Goal: Find specific page/section: Find specific page/section

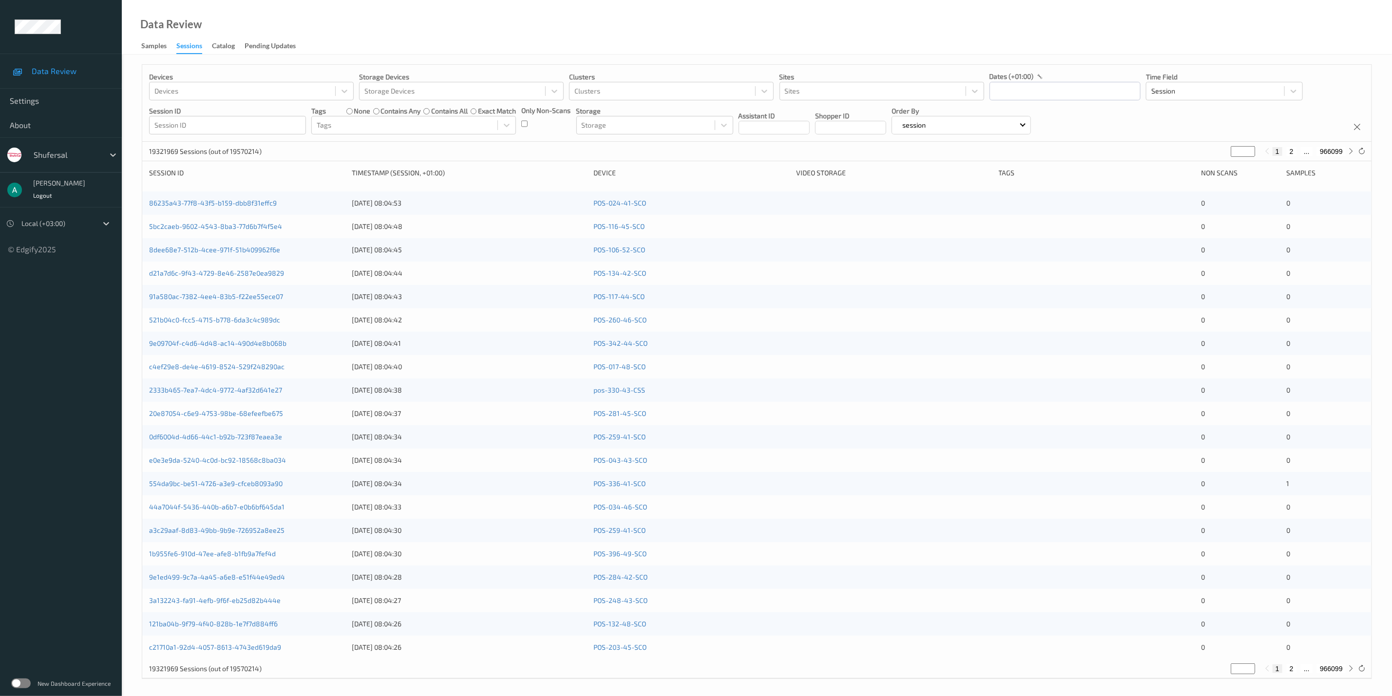
click at [17, 680] on label at bounding box center [20, 684] width 19 height 10
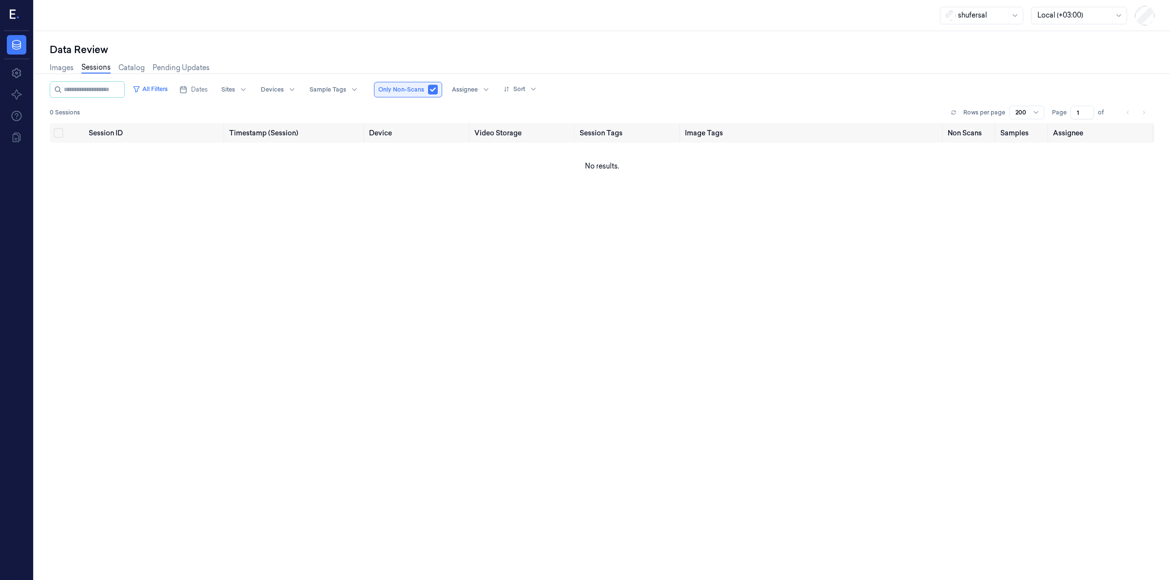
click at [438, 91] on button "button" at bounding box center [433, 90] width 10 height 10
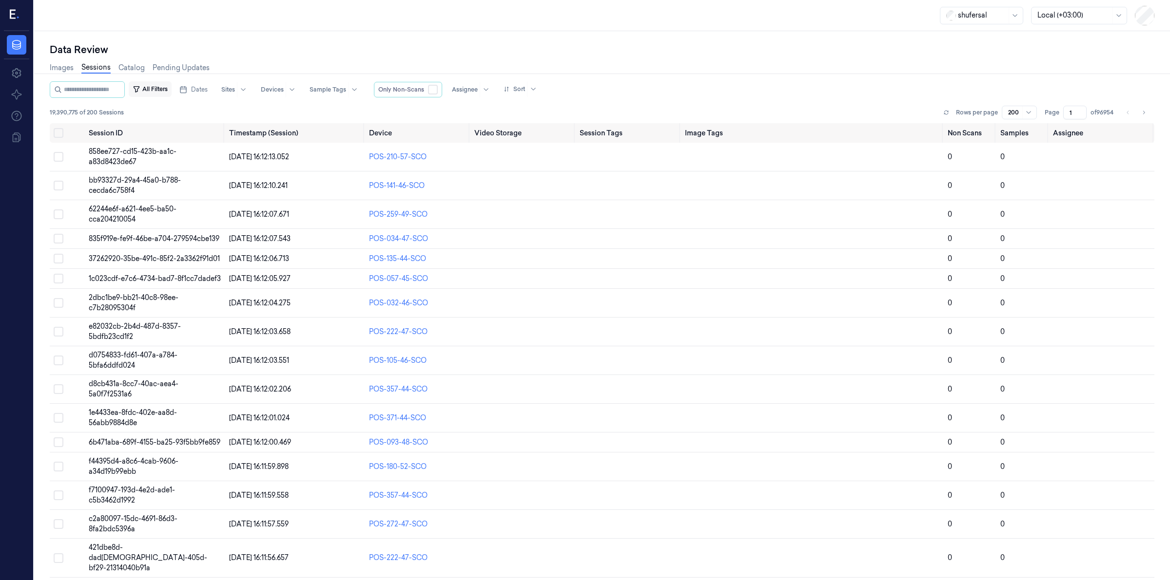
click at [164, 90] on button "All Filters" at bounding box center [150, 89] width 43 height 16
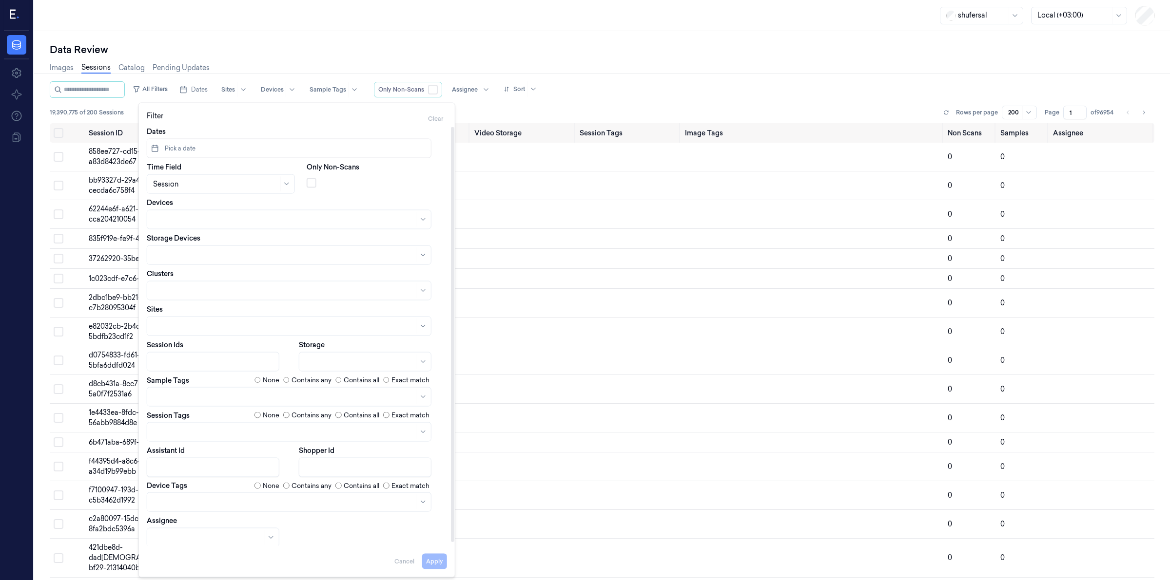
click at [276, 183] on div at bounding box center [215, 184] width 125 height 10
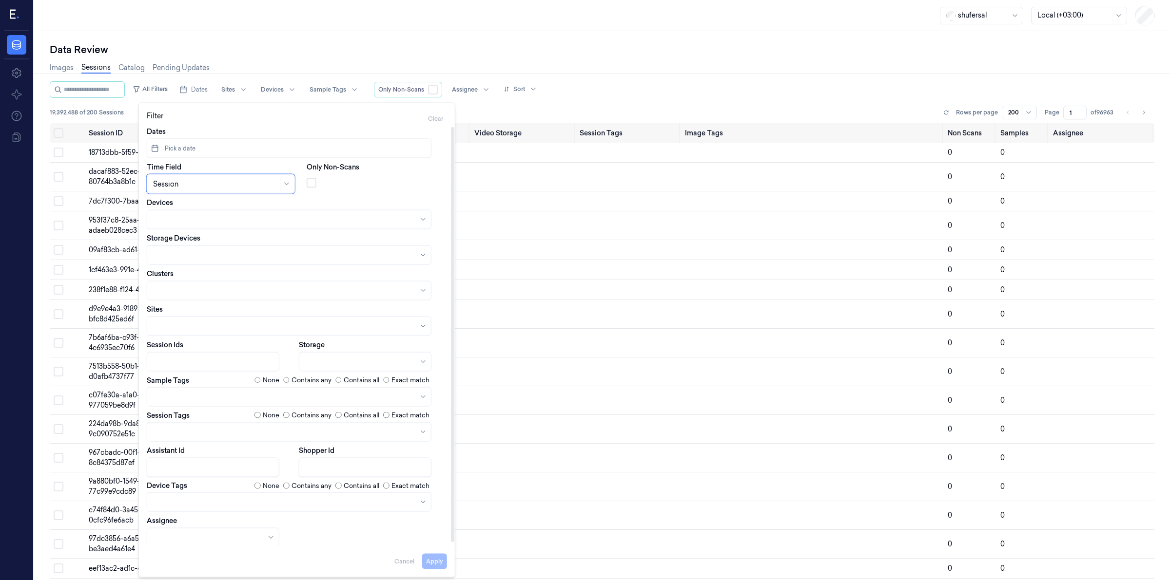
click at [196, 213] on div at bounding box center [284, 220] width 262 height 14
type input "144"
click at [242, 257] on div "POS-144-01" at bounding box center [289, 258] width 272 height 10
type input "144"
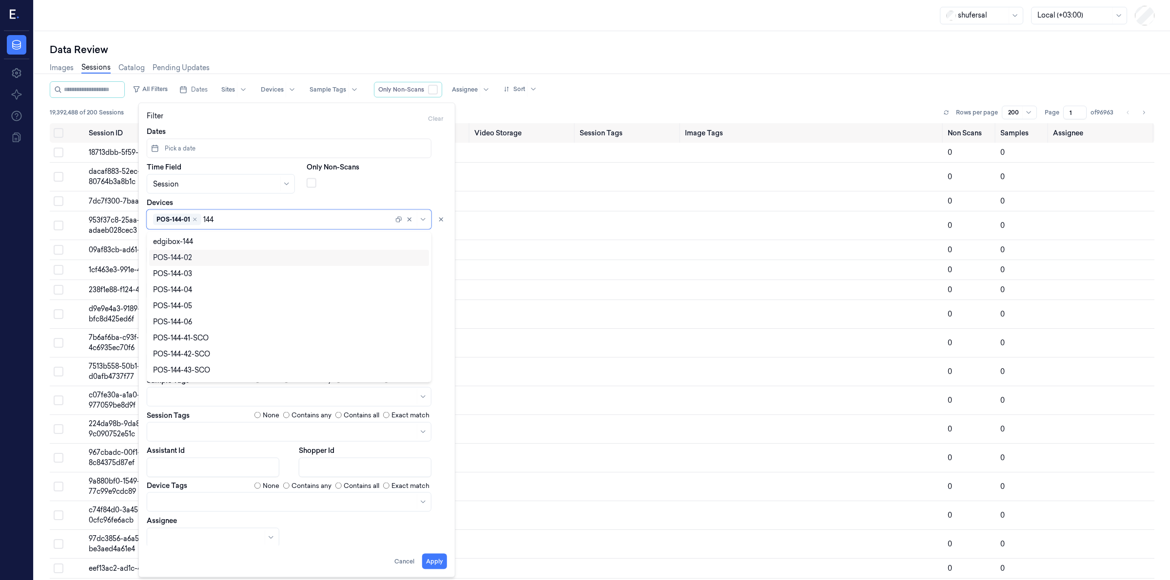
click at [219, 254] on div "POS-144-02" at bounding box center [289, 258] width 272 height 10
type input "144"
click at [211, 260] on div "POS-144-03" at bounding box center [289, 258] width 272 height 10
type input "144"
click at [212, 261] on div "POS-144-04" at bounding box center [289, 258] width 272 height 10
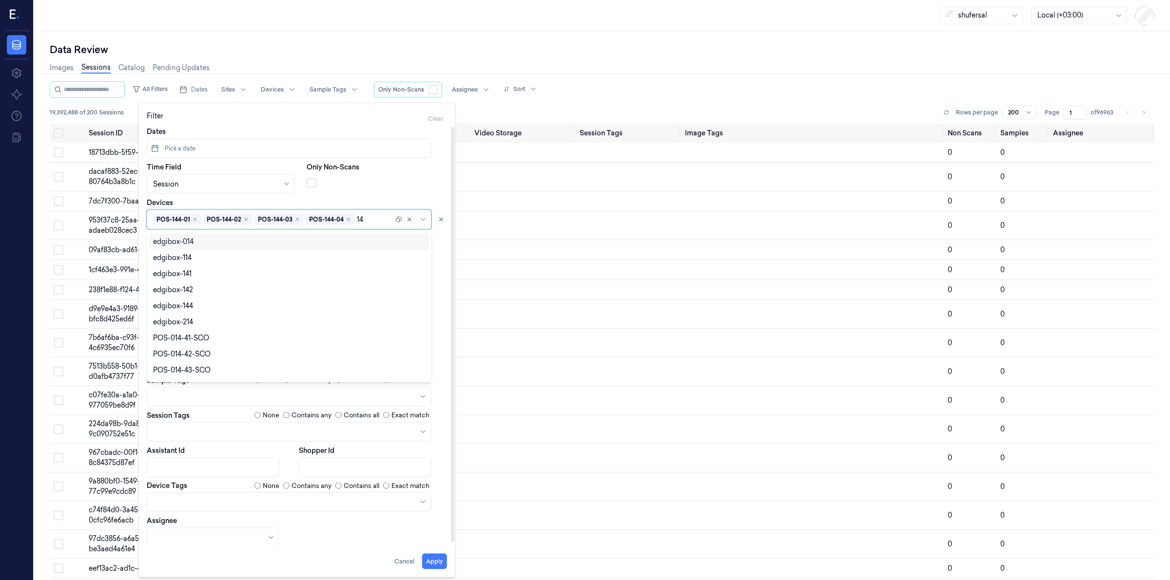
type input "144"
click at [210, 259] on div "POS-144-05" at bounding box center [289, 258] width 272 height 10
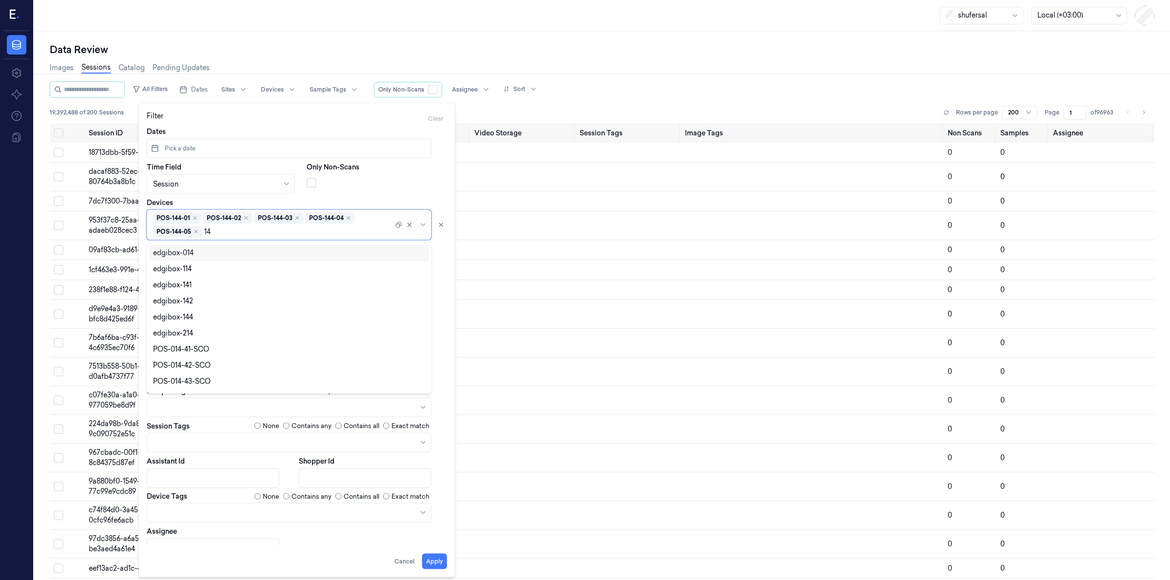
type input "144"
click at [210, 268] on div "POS-144-06" at bounding box center [289, 269] width 272 height 10
click at [369, 188] on div "Only Non-Scans" at bounding box center [377, 178] width 140 height 32
click at [245, 266] on div at bounding box center [284, 266] width 262 height 10
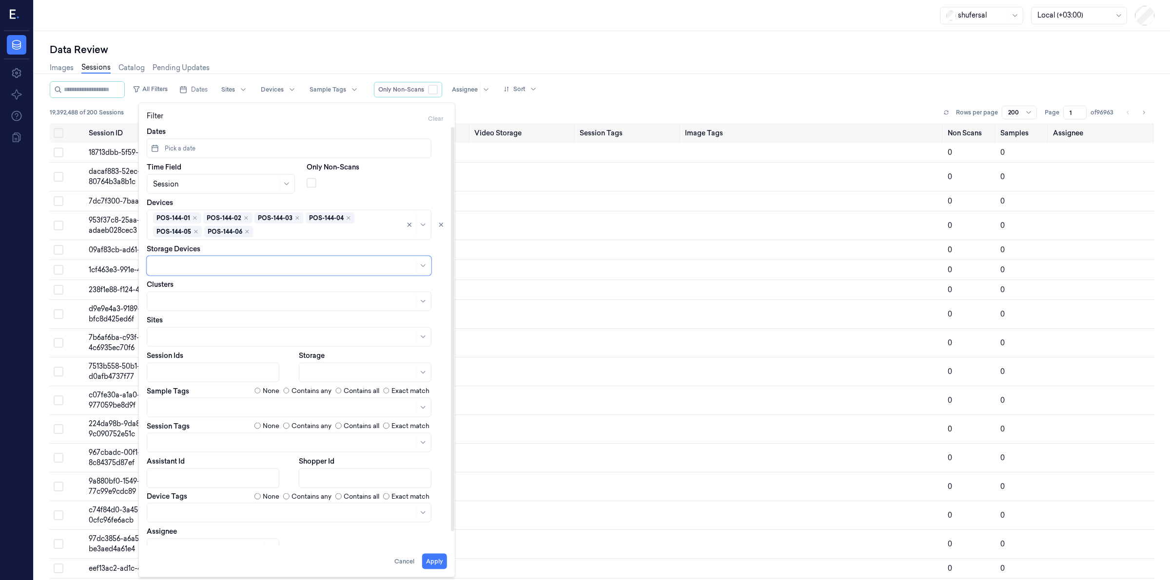
click at [245, 266] on div at bounding box center [284, 266] width 262 height 10
click at [199, 142] on button "Pick a date" at bounding box center [289, 148] width 285 height 19
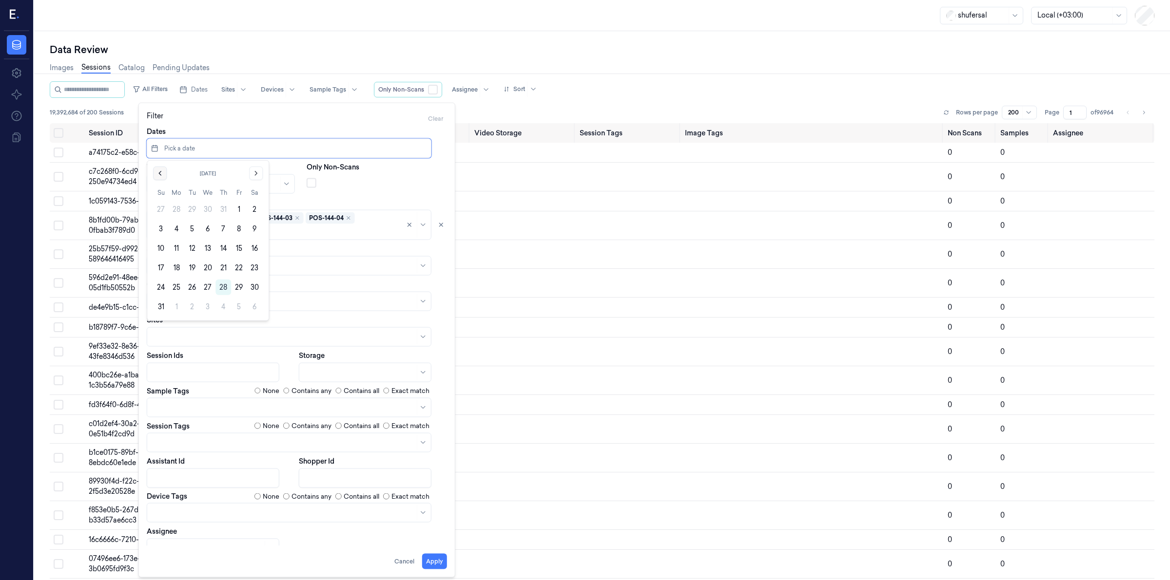
click at [159, 177] on icon "Go to the Previous Month" at bounding box center [160, 174] width 8 height 8
click at [189, 211] on button "1" at bounding box center [192, 210] width 16 height 16
click at [252, 174] on icon "Go to the Next Month" at bounding box center [256, 174] width 8 height 8
click at [163, 306] on button "31" at bounding box center [161, 307] width 16 height 16
type input "[DATE] 00:00:00 - [DATE] 23:59:59"
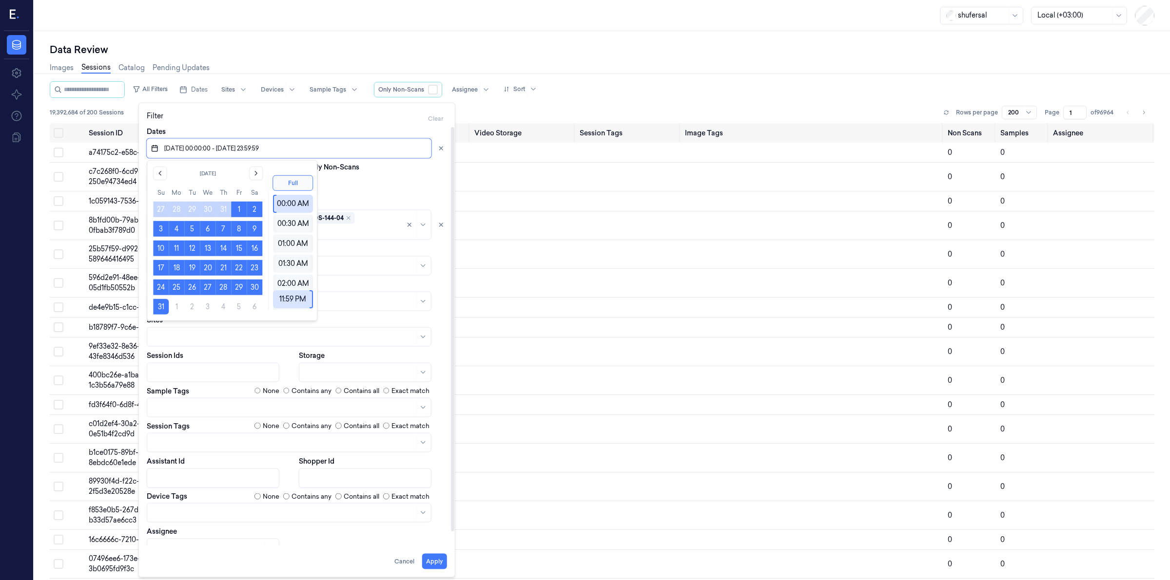
click at [280, 117] on div "Filter Clear" at bounding box center [297, 119] width 300 height 16
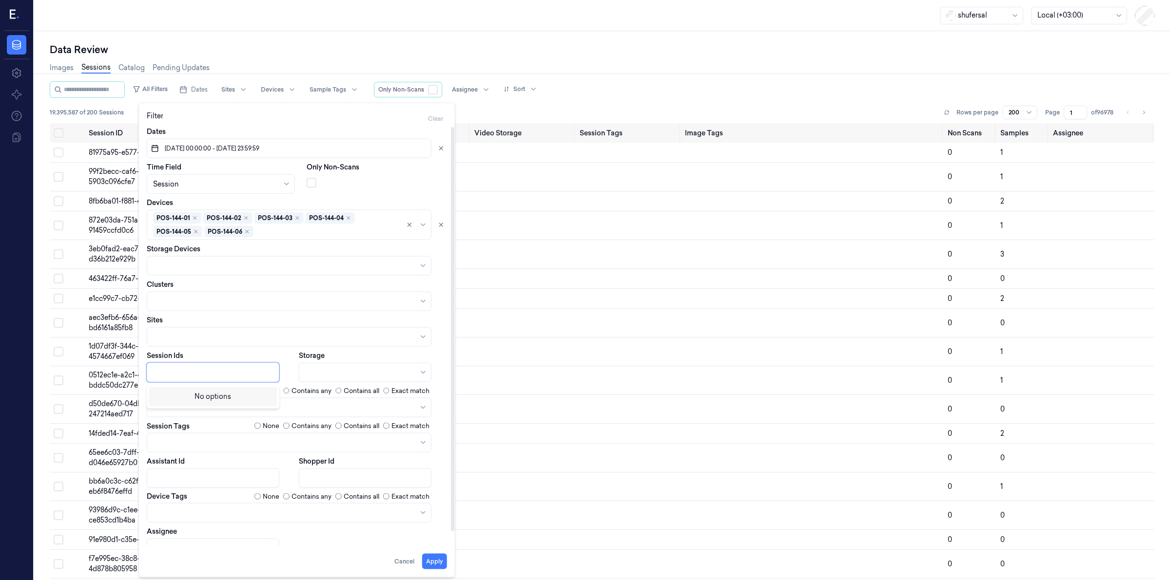
click at [234, 374] on div at bounding box center [214, 372] width 122 height 10
click at [256, 334] on div at bounding box center [284, 337] width 262 height 10
click at [256, 334] on div at bounding box center [278, 337] width 250 height 10
click at [256, 300] on div at bounding box center [284, 301] width 262 height 10
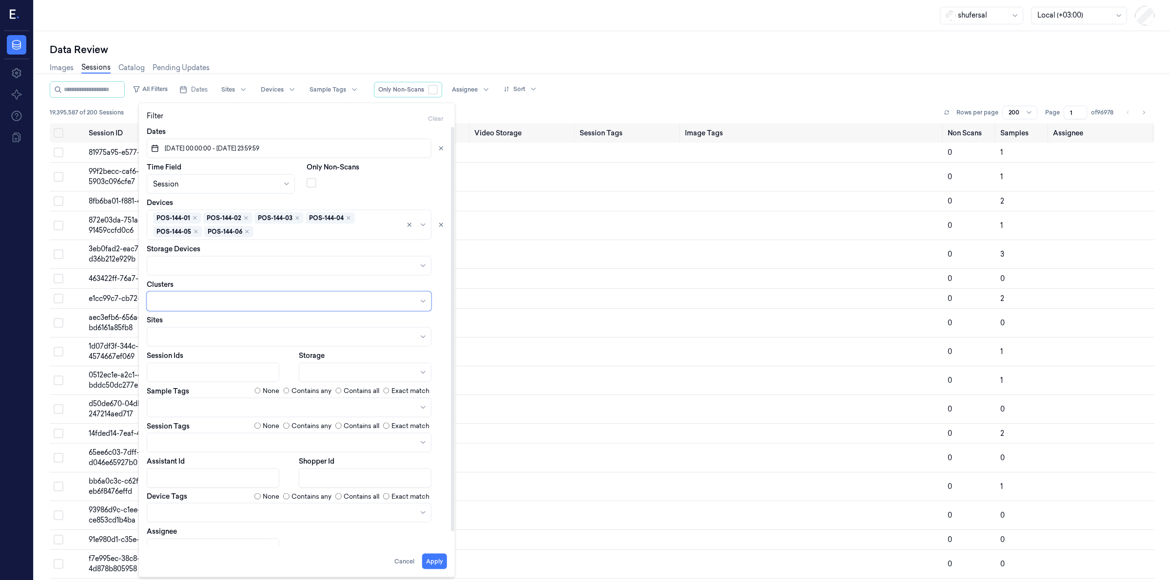
click at [256, 300] on div at bounding box center [284, 301] width 262 height 10
click at [256, 261] on div at bounding box center [284, 266] width 262 height 10
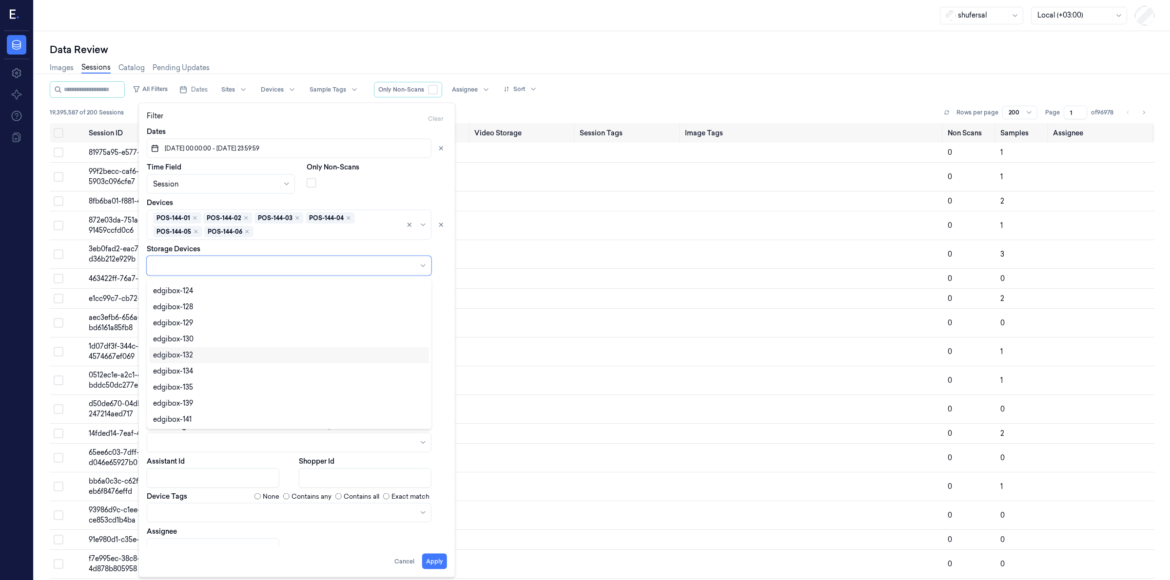
scroll to position [1300, 0]
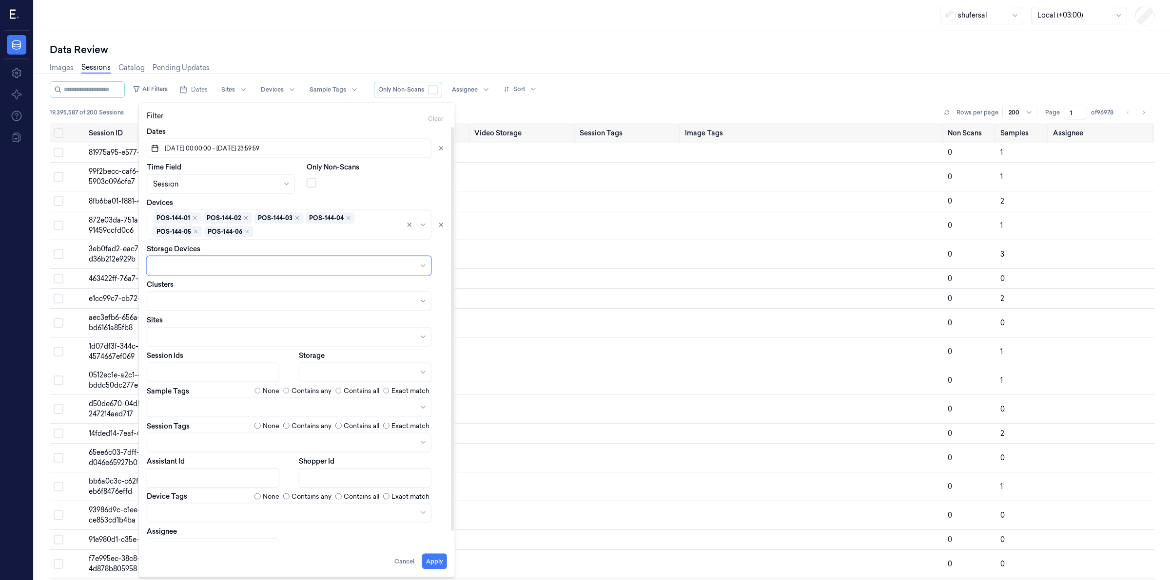
click at [381, 267] on div at bounding box center [284, 266] width 262 height 10
click at [441, 561] on button "Apply" at bounding box center [434, 562] width 25 height 16
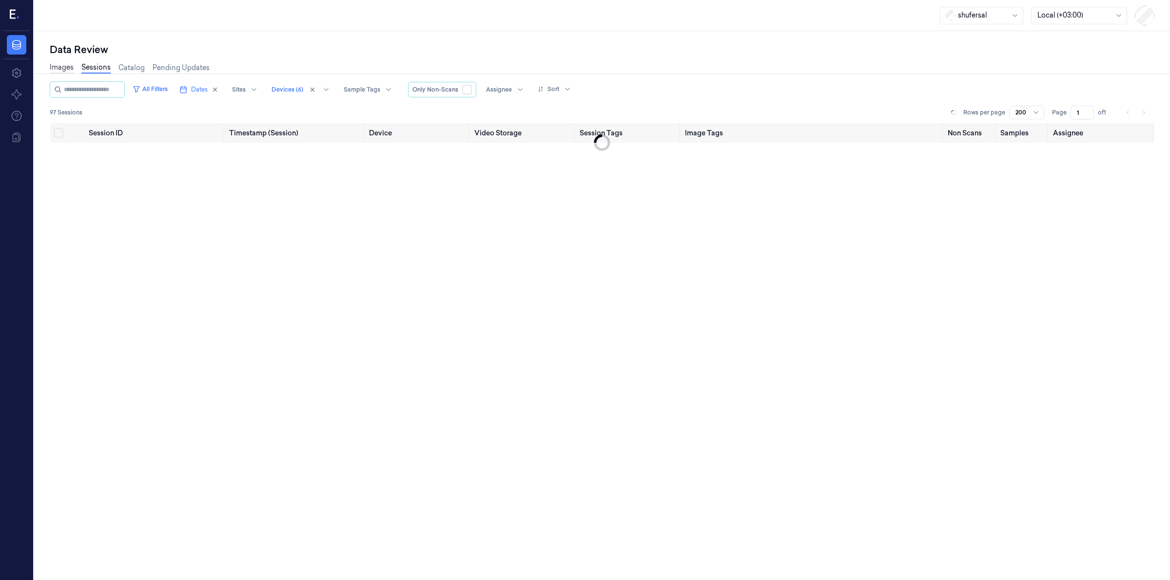
click at [69, 70] on link "Images" at bounding box center [62, 67] width 24 height 11
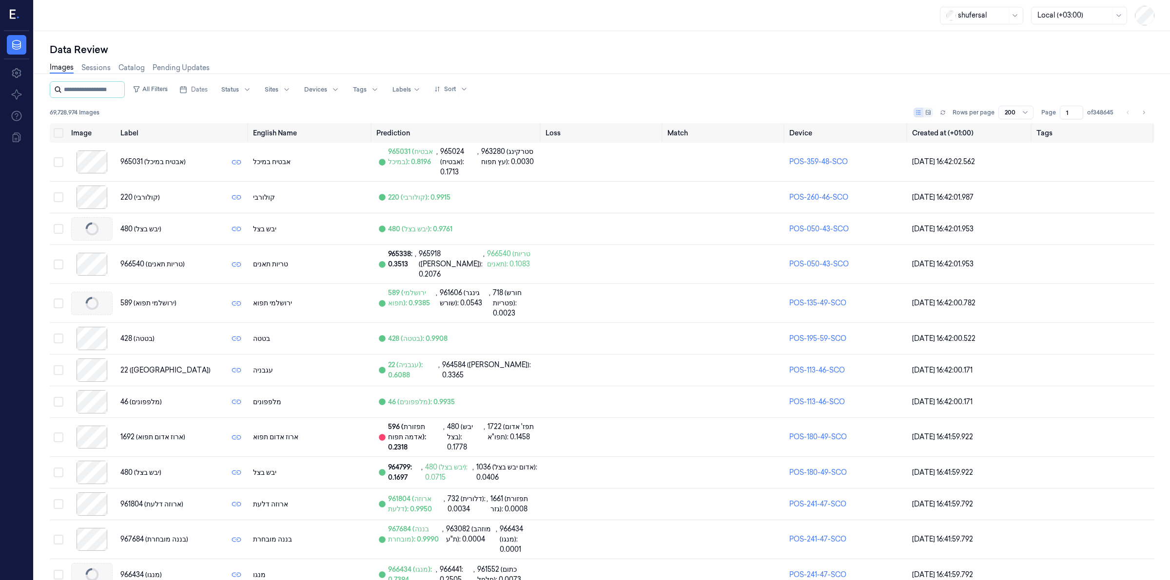
click at [85, 87] on input "string" at bounding box center [93, 90] width 58 height 16
click at [150, 91] on button "All Filters" at bounding box center [150, 89] width 43 height 16
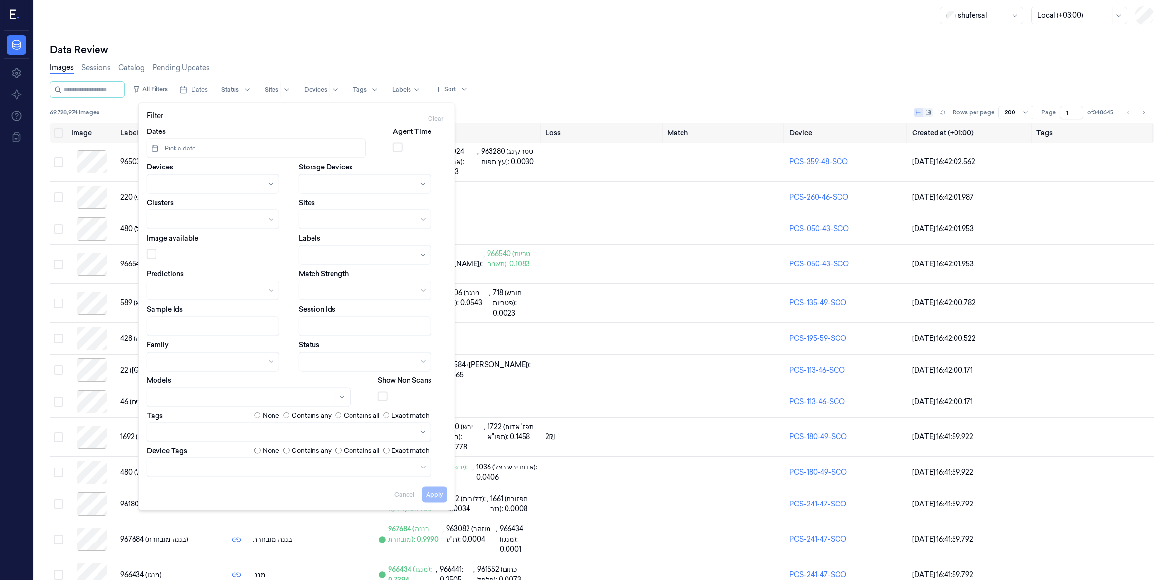
click at [220, 145] on button "Pick a date" at bounding box center [256, 148] width 219 height 19
click at [163, 173] on icon "Go to the Previous Month" at bounding box center [160, 174] width 8 height 8
click at [191, 204] on button "1" at bounding box center [192, 210] width 16 height 16
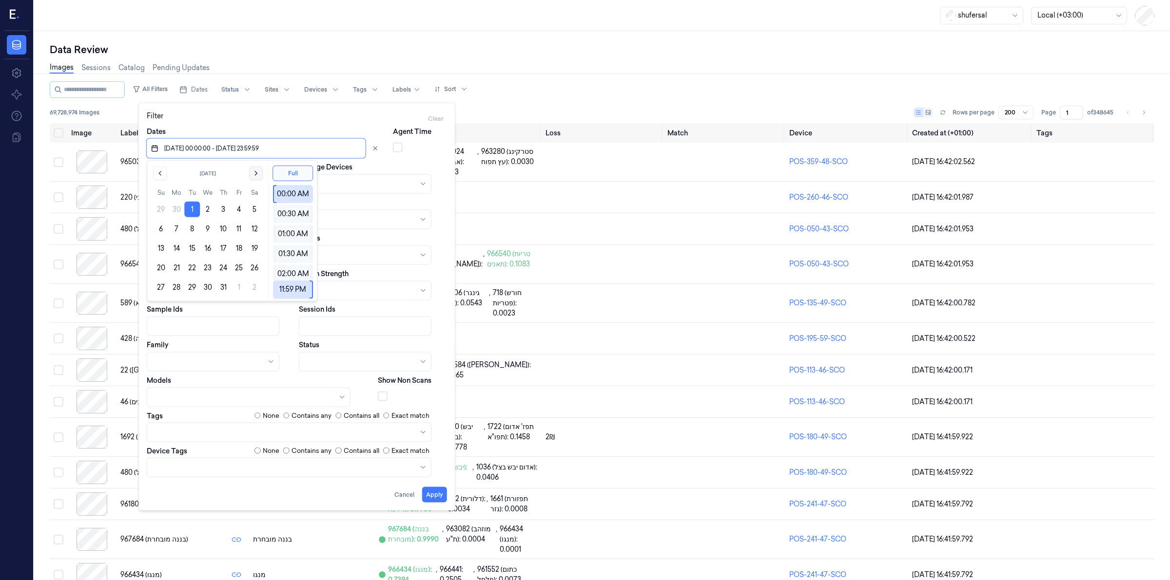
click at [256, 176] on icon "Go to the Next Month" at bounding box center [256, 174] width 8 height 8
click at [163, 306] on button "31" at bounding box center [161, 307] width 16 height 16
type input "[DATE] 00:00:00 - [DATE] 23:59:59"
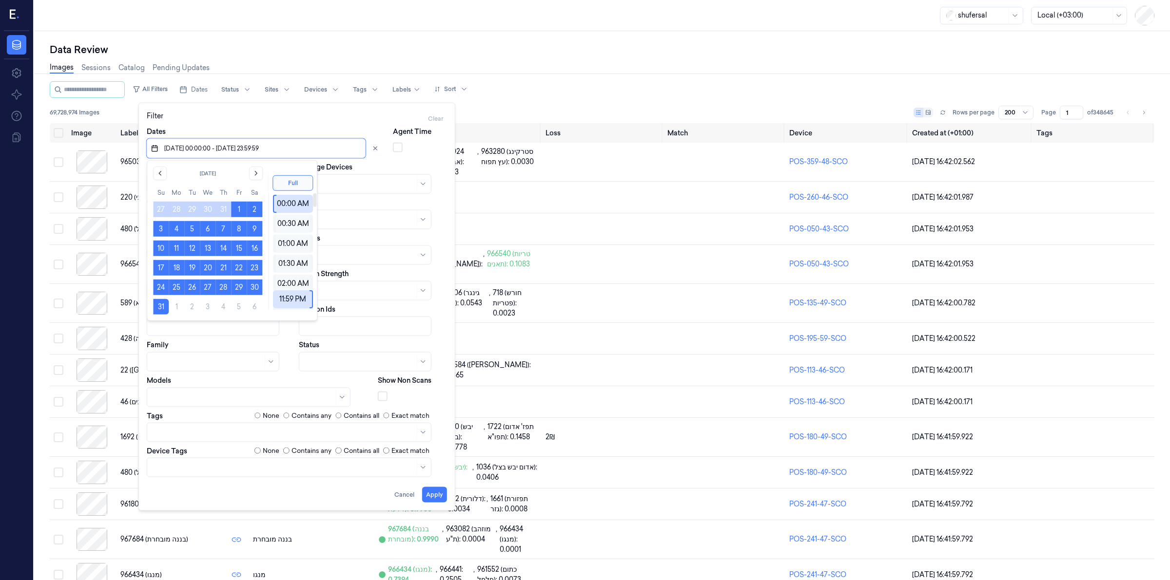
click at [348, 118] on div "Filter Clear" at bounding box center [297, 119] width 300 height 16
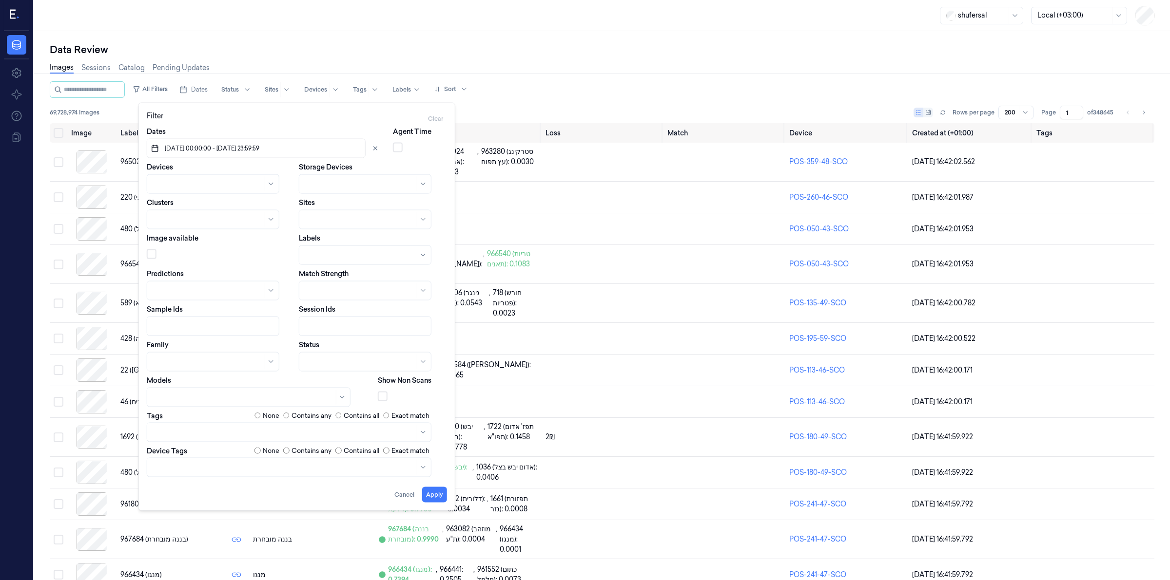
click at [229, 185] on div at bounding box center [208, 184] width 110 height 10
type input "144"
click at [199, 223] on div "POS-144-01" at bounding box center [213, 222] width 120 height 10
type input "144"
click at [196, 224] on div "POS-144-02" at bounding box center [213, 222] width 120 height 10
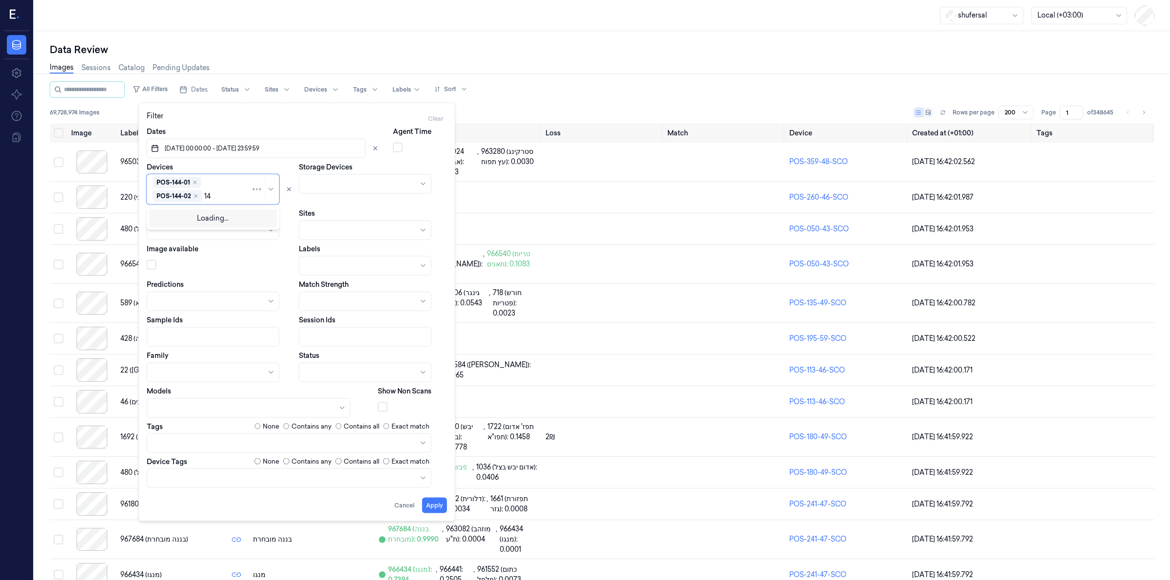
type input "144"
click at [194, 230] on div "POS-144-03" at bounding box center [213, 234] width 120 height 10
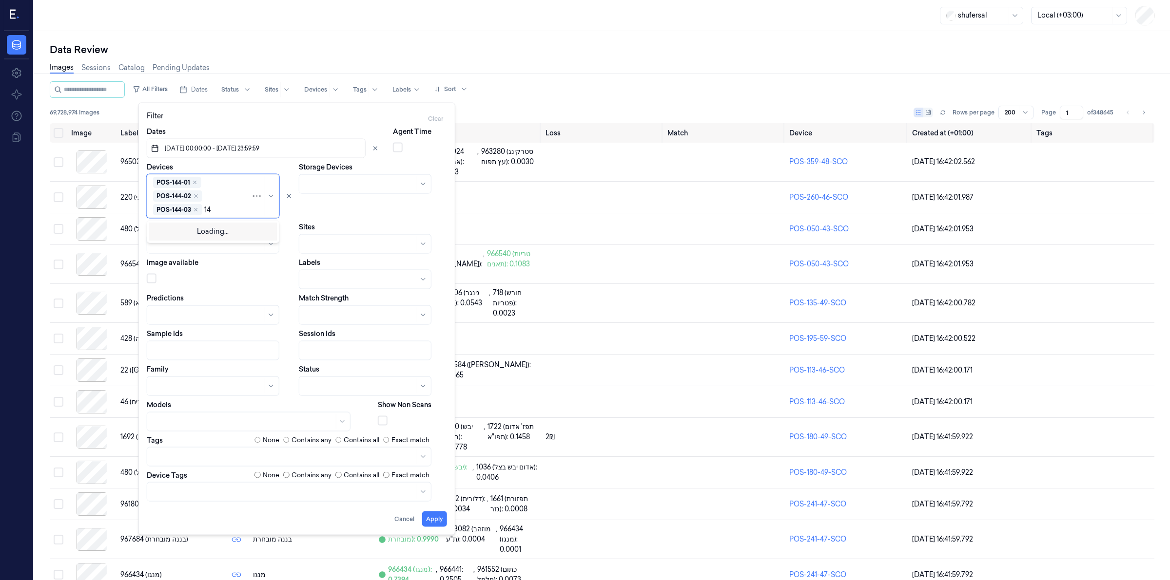
type input "144"
click at [193, 245] on div "POS-144-04" at bounding box center [213, 247] width 120 height 10
type input "144"
click at [194, 248] on div "POS-144-05" at bounding box center [213, 247] width 120 height 10
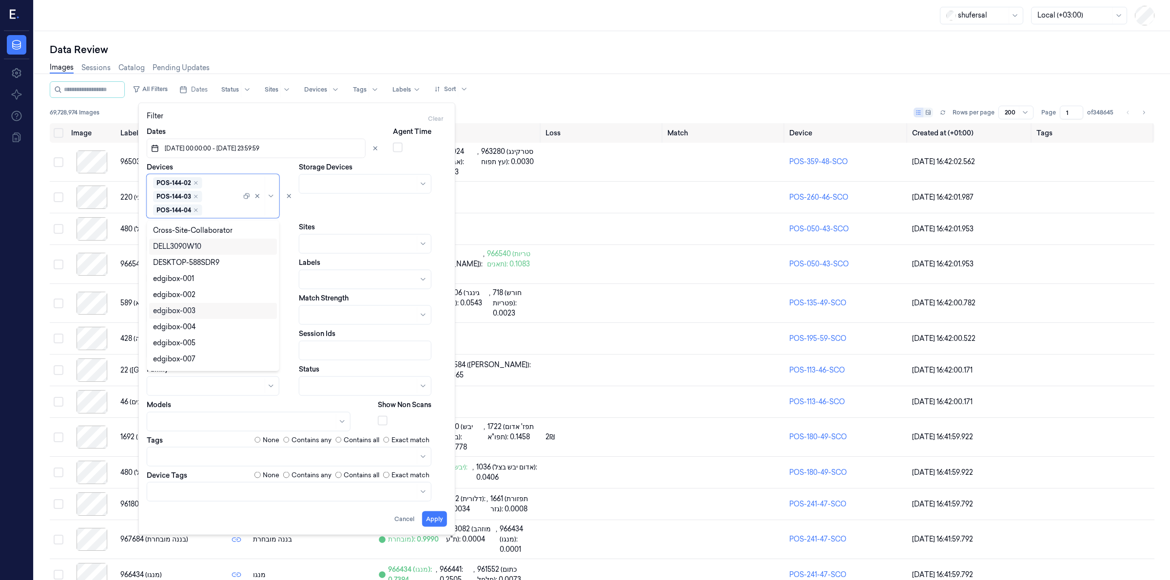
scroll to position [27, 0]
type input "144"
click at [196, 246] on div "POS-144-06" at bounding box center [213, 247] width 120 height 10
click at [315, 111] on div "Filter Clear" at bounding box center [297, 119] width 300 height 16
click at [249, 244] on div at bounding box center [202, 244] width 98 height 10
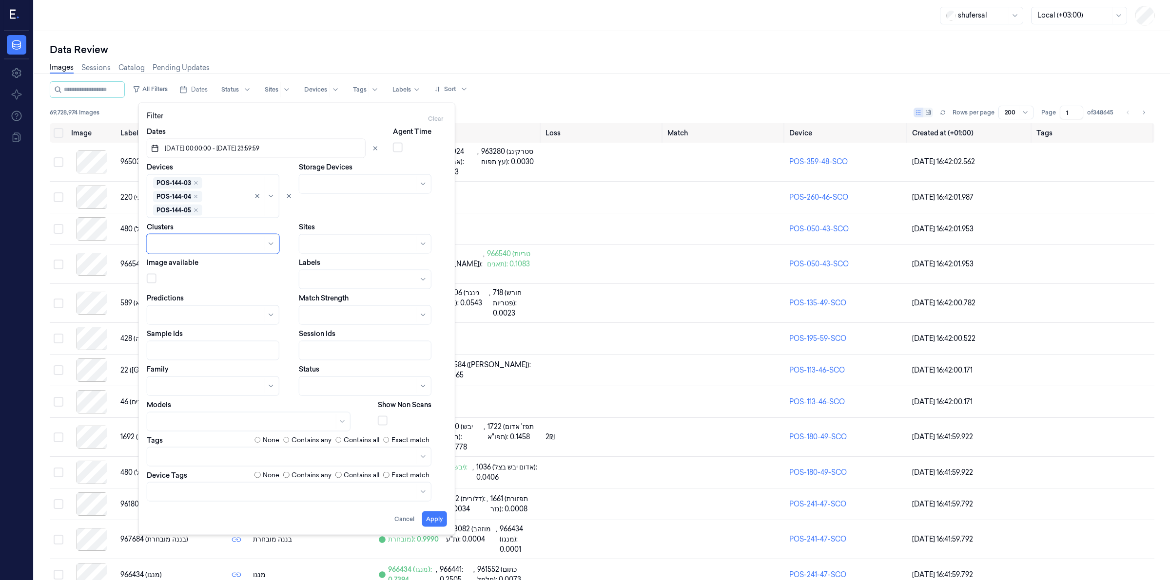
click at [249, 244] on div at bounding box center [208, 244] width 110 height 10
click at [327, 278] on div at bounding box center [355, 279] width 100 height 10
click at [327, 278] on div at bounding box center [361, 279] width 112 height 10
click at [345, 185] on div at bounding box center [354, 184] width 98 height 10
click at [232, 419] on div at bounding box center [243, 422] width 181 height 10
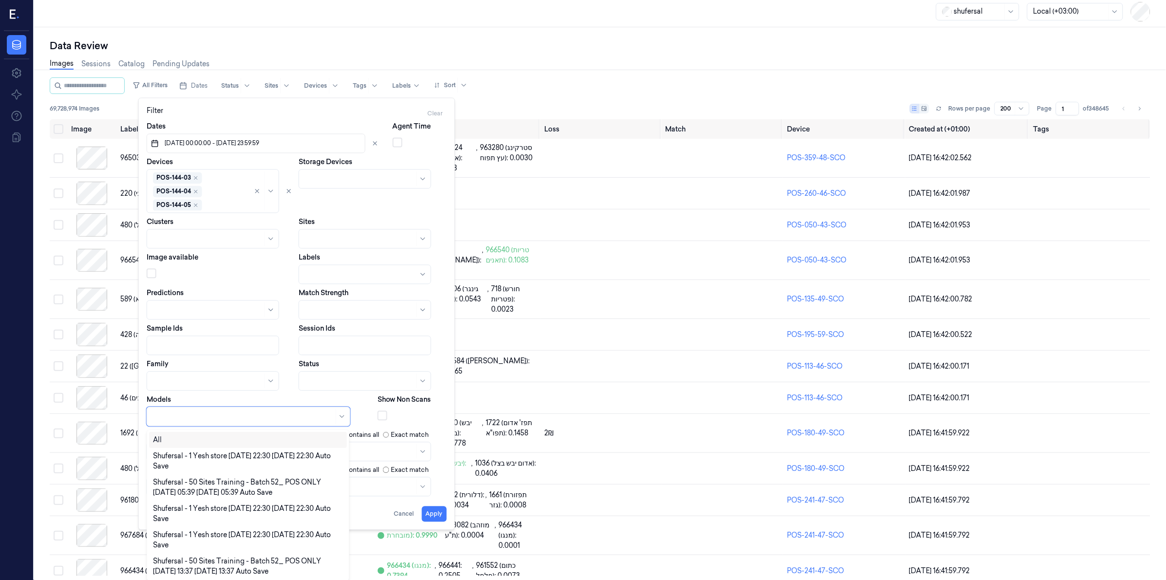
scroll to position [5, 0]
click at [235, 414] on div at bounding box center [249, 416] width 204 height 19
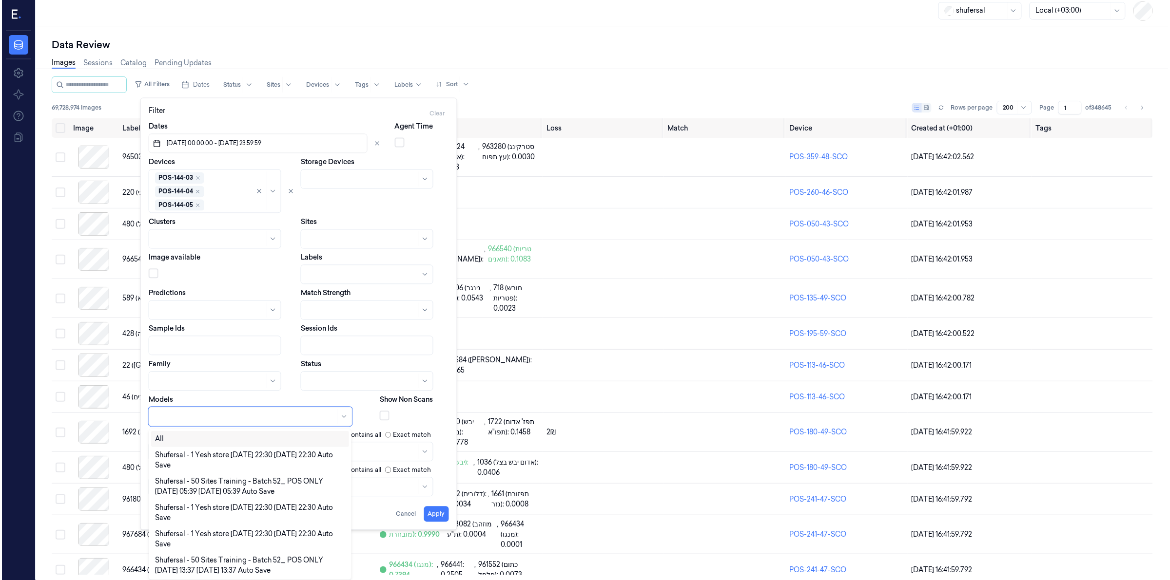
scroll to position [0, 0]
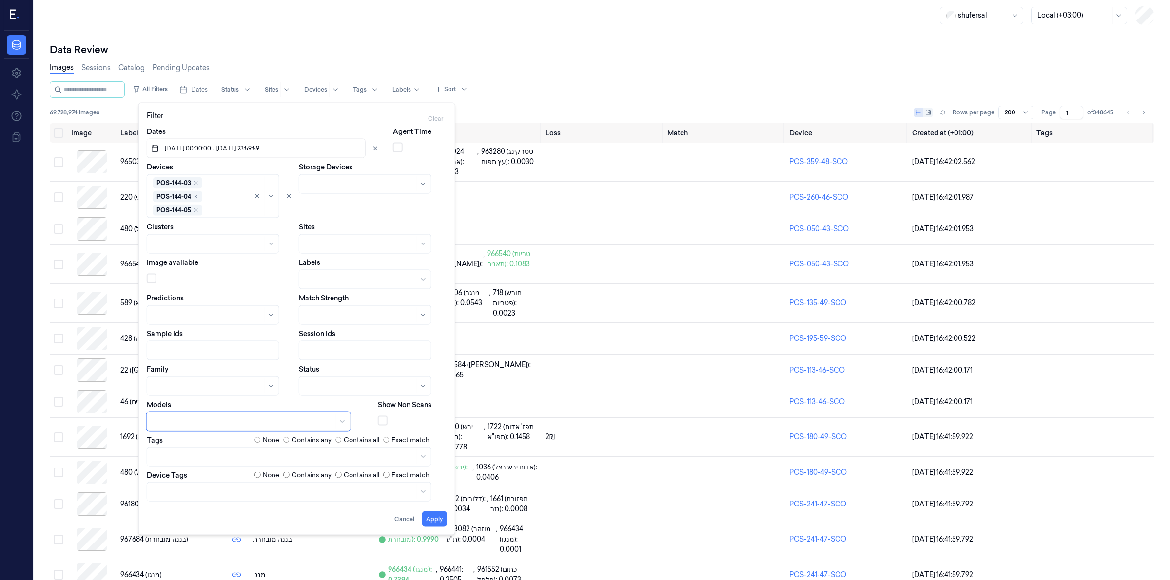
click at [361, 381] on div at bounding box center [360, 386] width 110 height 10
click at [349, 541] on div "Mistake" at bounding box center [365, 537] width 120 height 10
click at [439, 520] on button "Apply" at bounding box center [434, 519] width 25 height 16
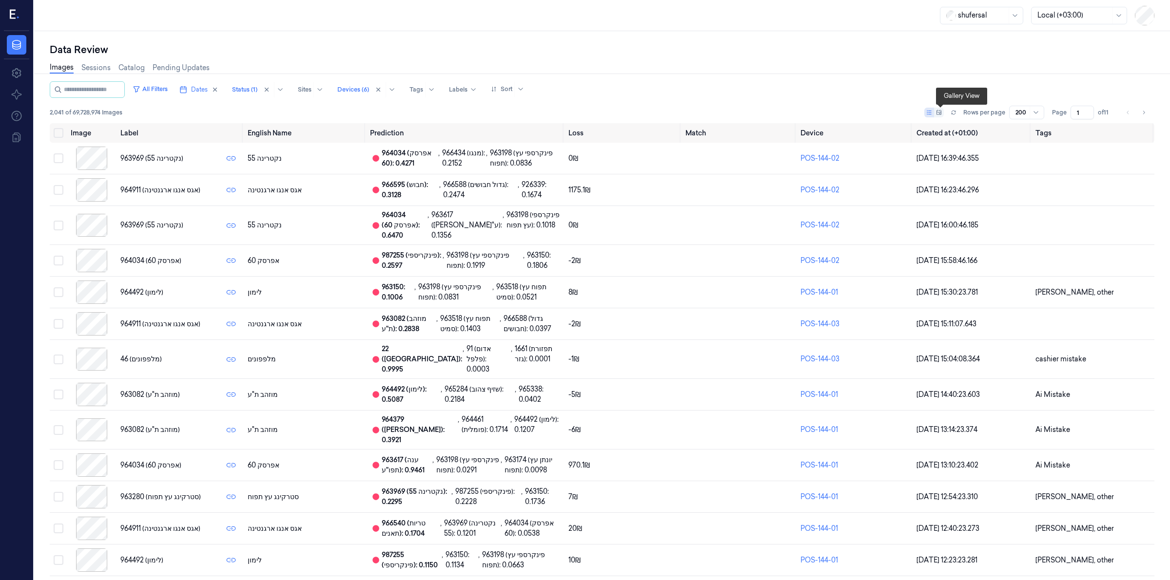
click at [942, 113] on icon at bounding box center [939, 113] width 6 height 6
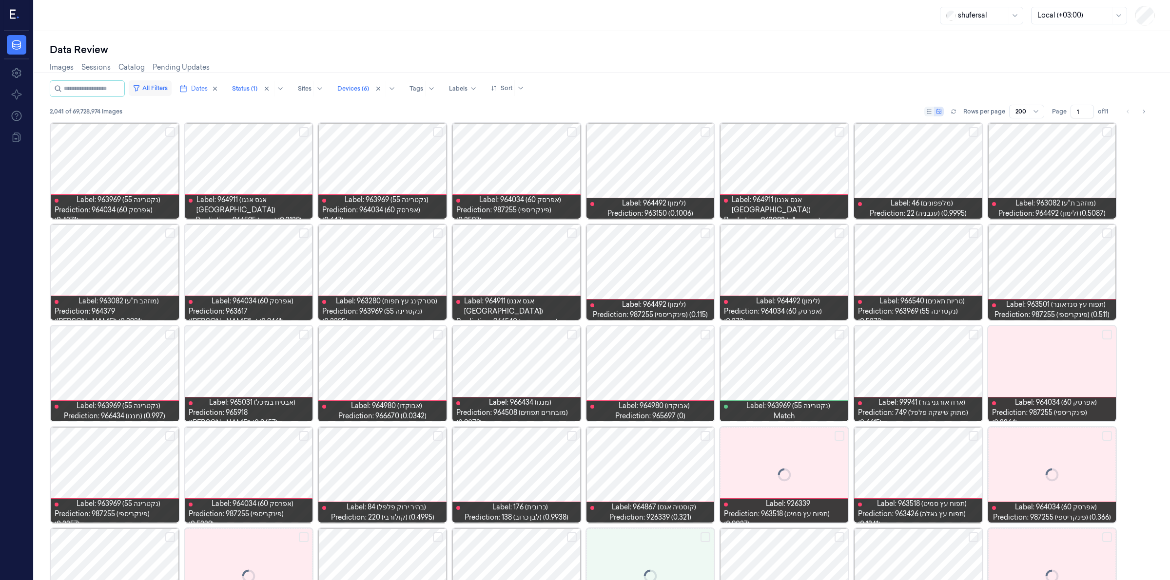
click at [152, 88] on button "All Filters" at bounding box center [150, 88] width 43 height 16
